Goal: Obtain resource: Download file/media

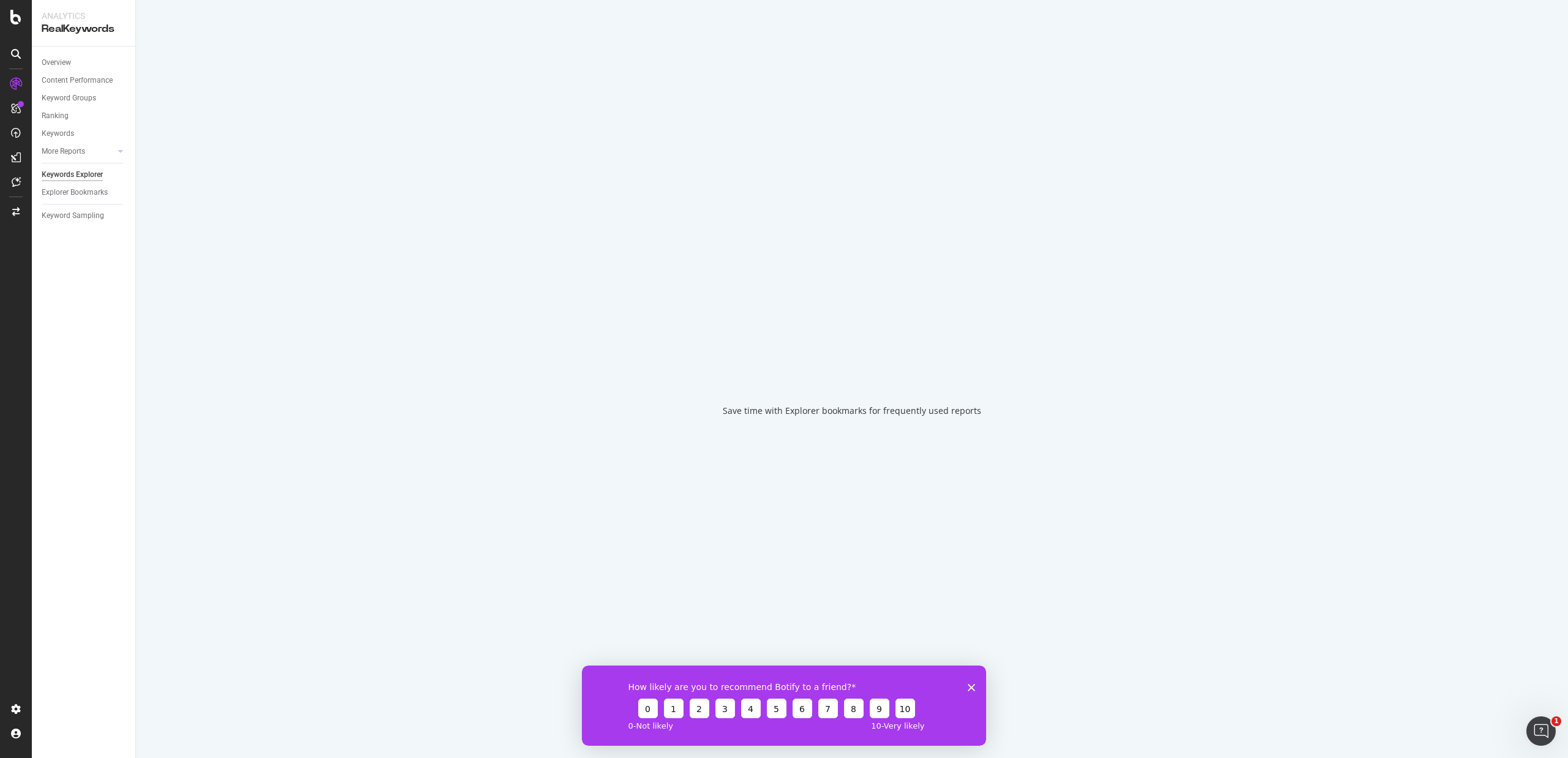
click at [970, 687] on polygon "Close survey" at bounding box center [971, 686] width 7 height 7
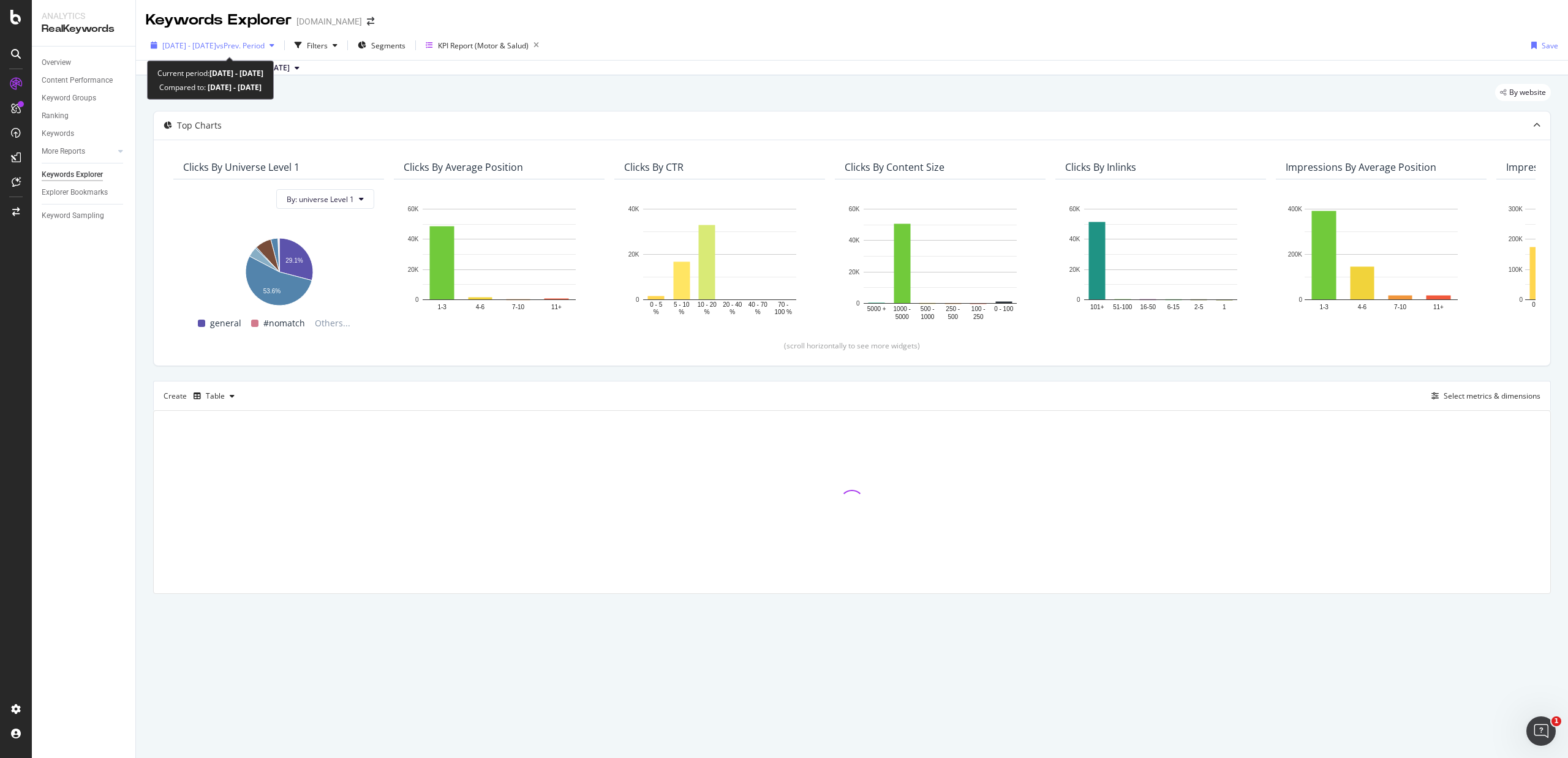
click at [260, 46] on span "vs Prev. Period" at bounding box center [240, 45] width 49 height 11
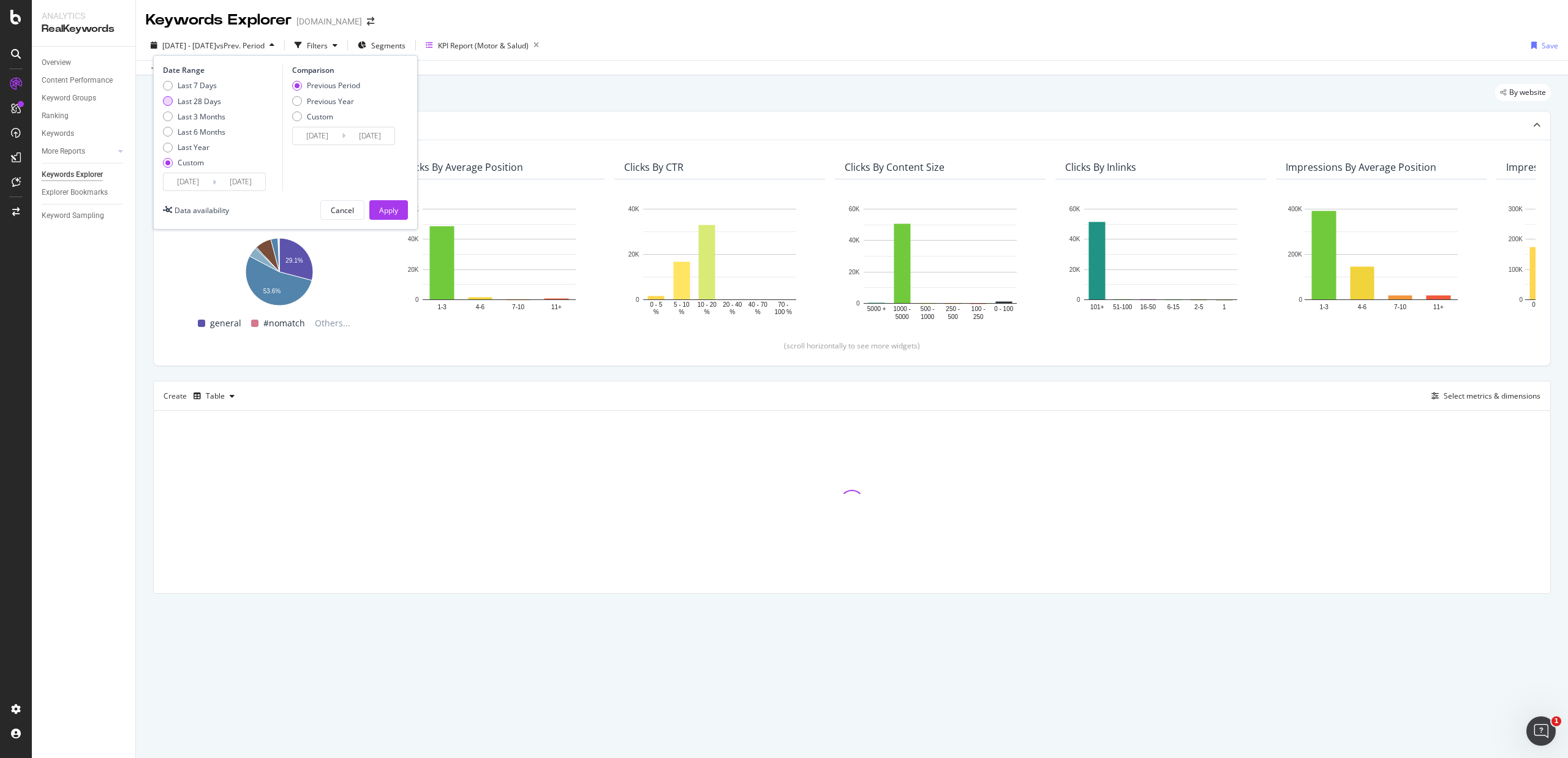
click at [203, 103] on div "Last 28 Days" at bounding box center [199, 101] width 44 height 11
type input "[DATE]"
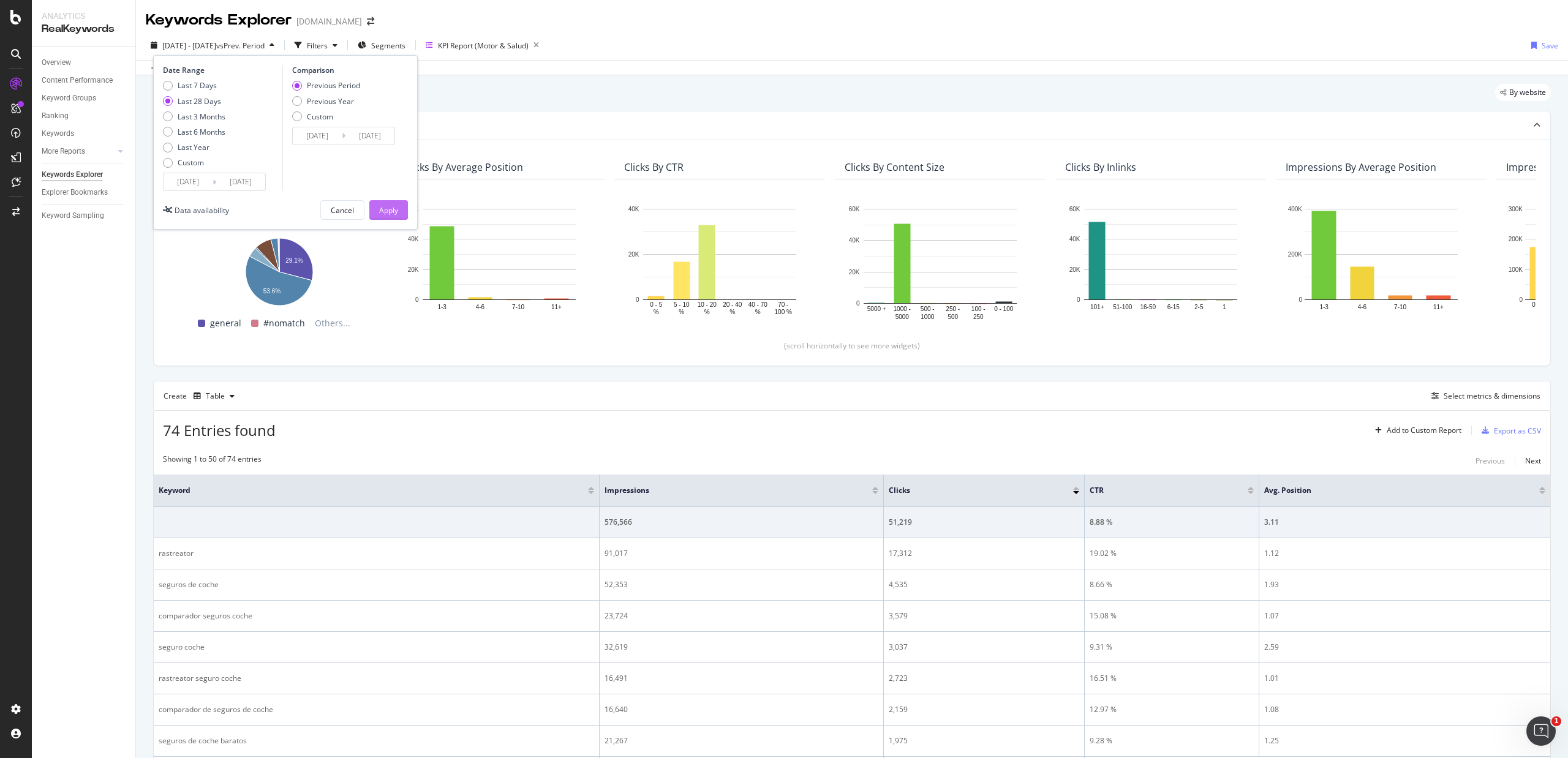
click at [383, 211] on div "Apply" at bounding box center [388, 210] width 19 height 11
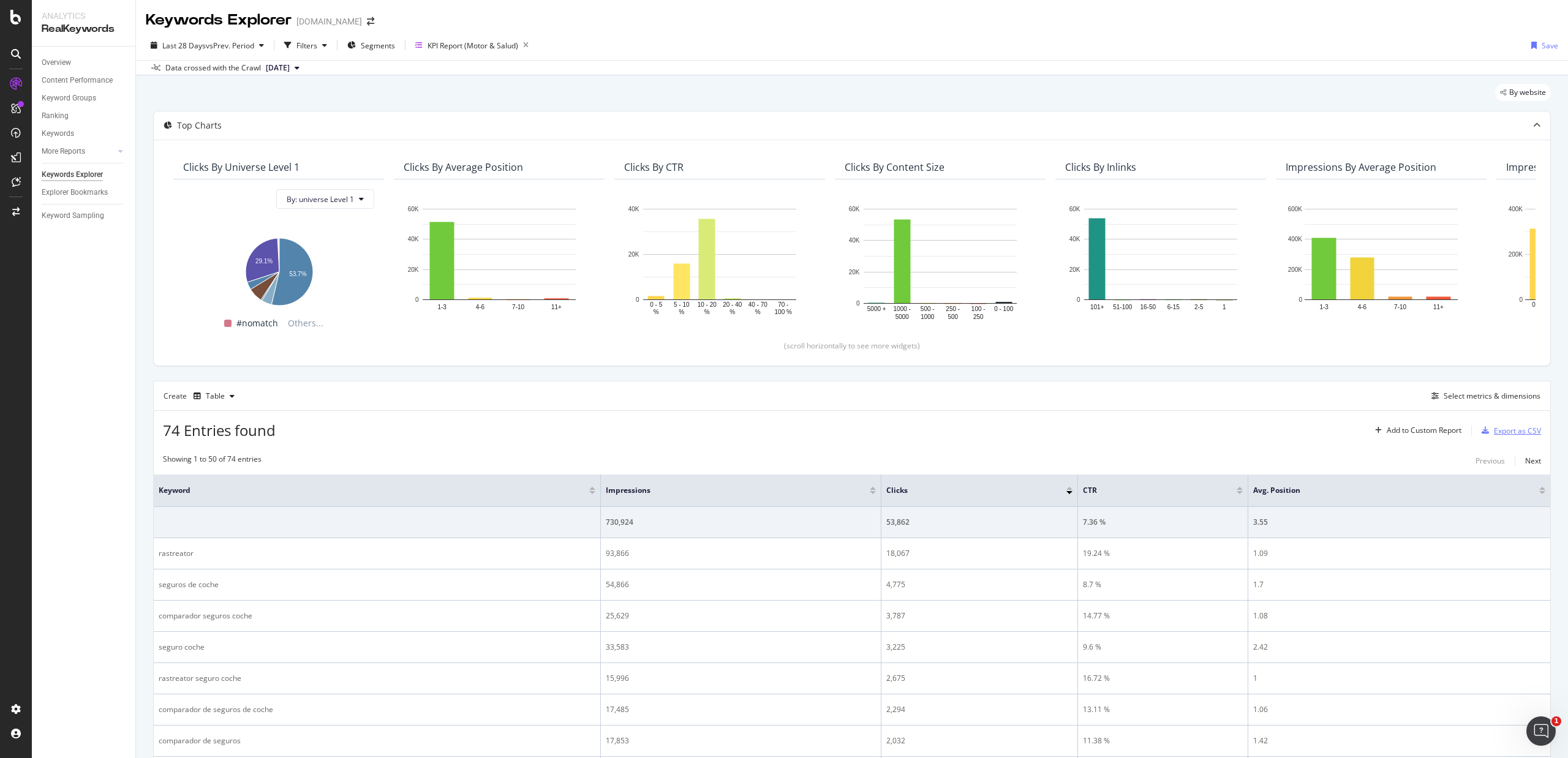
click at [1494, 429] on div "Export as CSV" at bounding box center [1517, 430] width 47 height 11
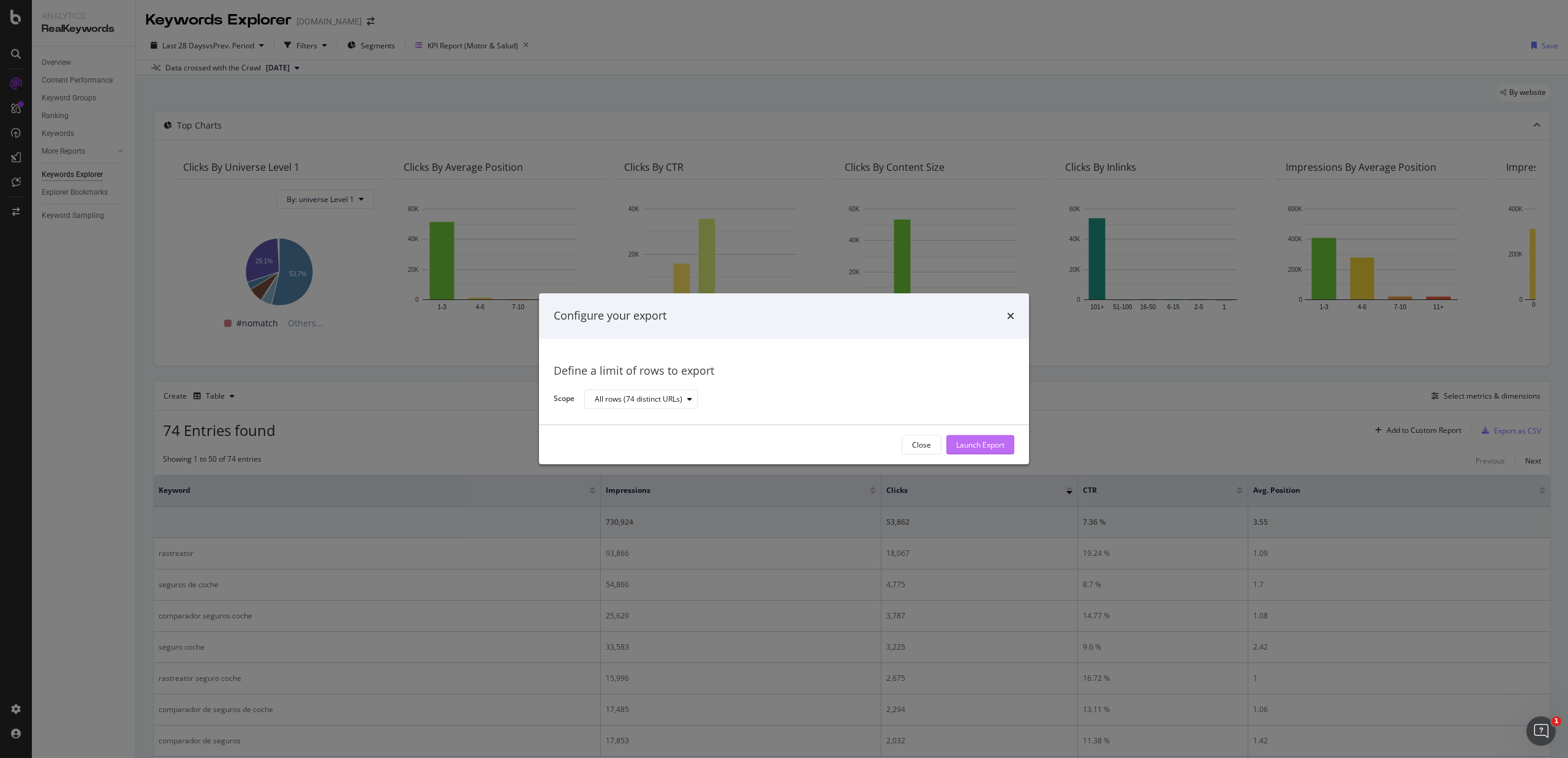
click at [1002, 439] on div "Launch Export" at bounding box center [980, 444] width 49 height 11
